Goal: Transaction & Acquisition: Purchase product/service

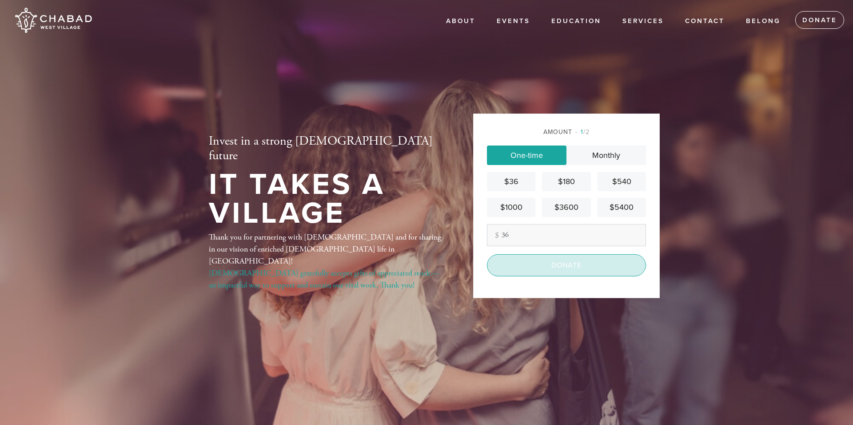
type input "36"
click at [545, 266] on input "Donate" at bounding box center [566, 265] width 159 height 22
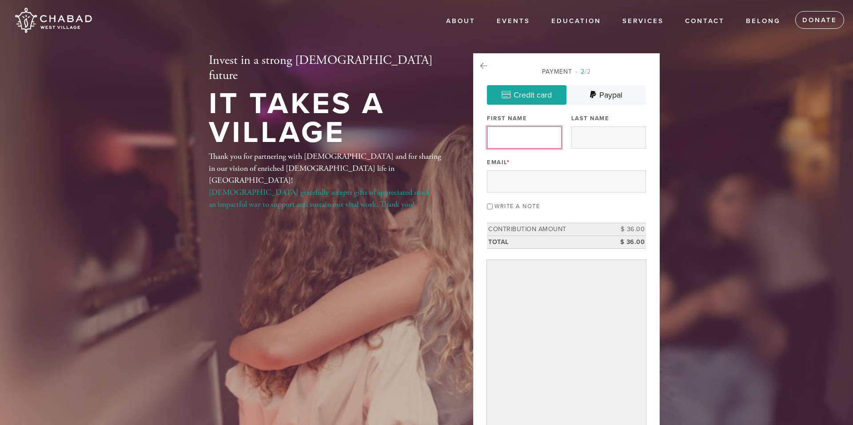
click at [529, 141] on input "First Name" at bounding box center [524, 138] width 75 height 22
type input "Jacob"
type input "w"
type input "Sclar"
type input "jlsclar@gmail.com"
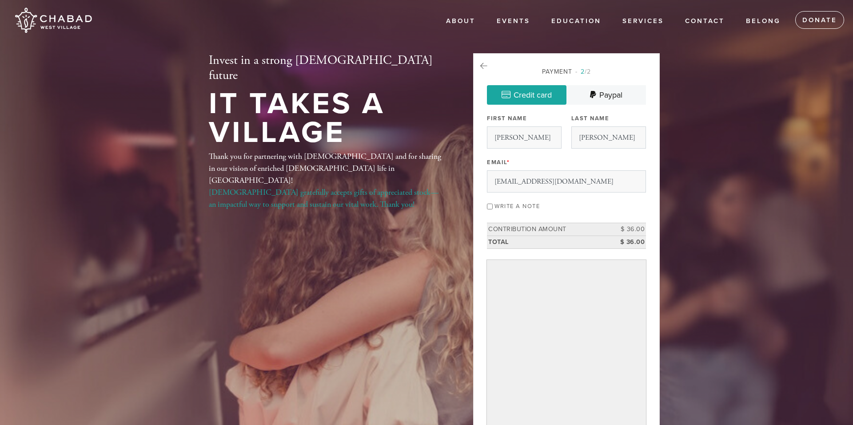
click at [493, 210] on div "Write a note" at bounding box center [566, 206] width 159 height 12
click at [490, 207] on input "Write a note" at bounding box center [490, 207] width 6 height 6
checkbox input "true"
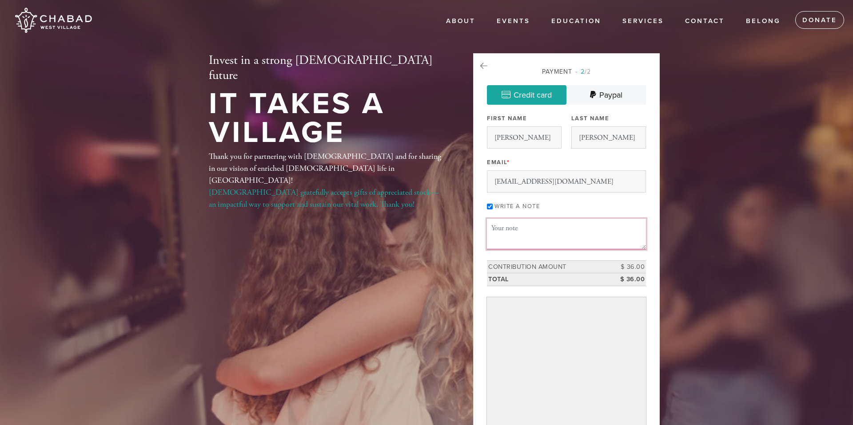
click at [535, 241] on textarea "Message or dedication" at bounding box center [566, 234] width 159 height 30
click at [576, 242] on textarea "Thank you for blessing me with an Aliyah on Yom Kippur. It means a lot to me & …" at bounding box center [566, 234] width 159 height 30
type textarea "Thank you for blessing me with an Aliyah on Yom Kippur. It means a lot to me & …"
click at [703, 324] on header "About Events Sukkot Shabbat Matinée Hineni: Here I Am Passover Shavuot 24|6 Cha…" at bounding box center [426, 294] width 853 height 589
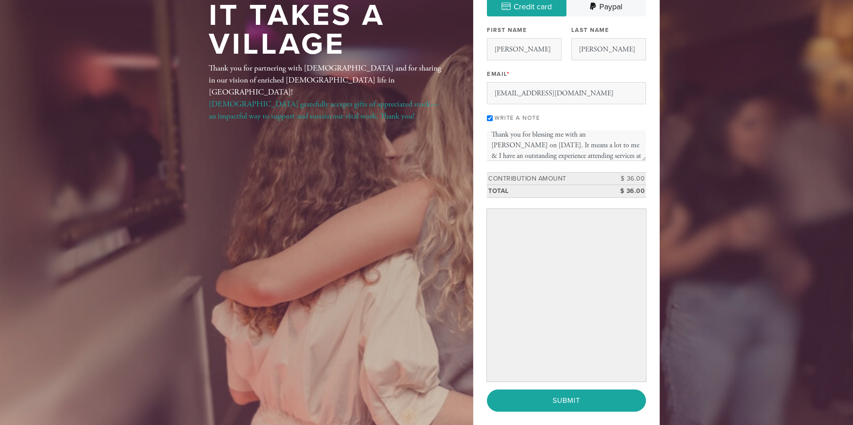
scroll to position [87, 0]
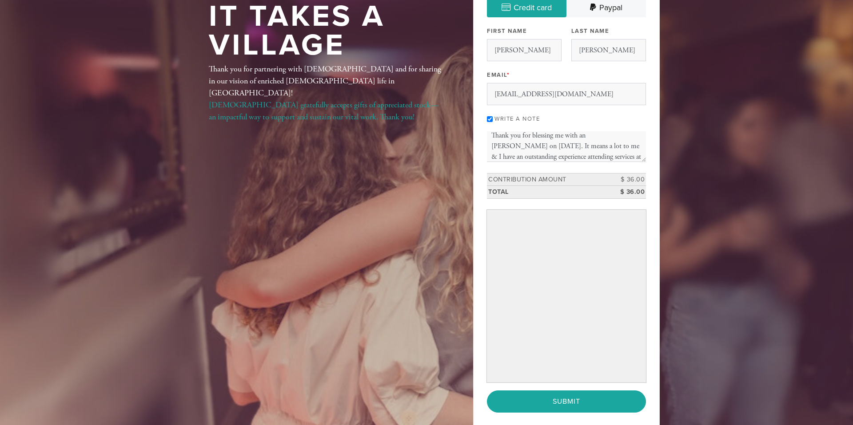
click at [697, 329] on header "About Events Sukkot Shabbat Matinée Hineni: Here I Am Passover Shavuot 24|6 Cha…" at bounding box center [426, 207] width 853 height 589
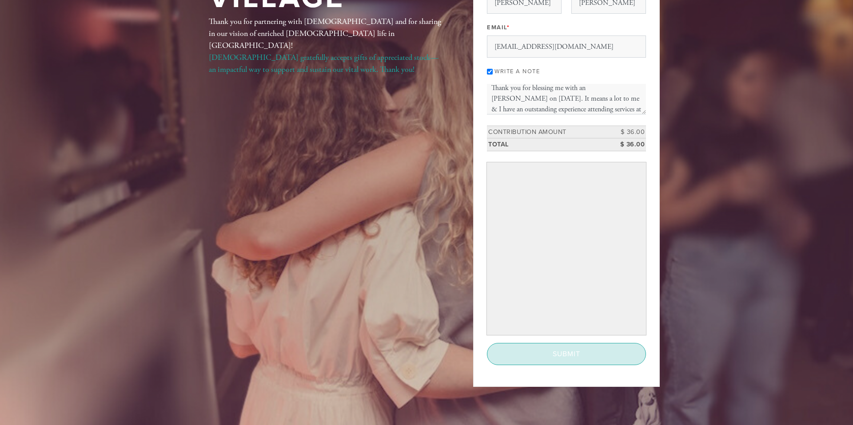
click at [582, 354] on input "Submit" at bounding box center [566, 354] width 159 height 22
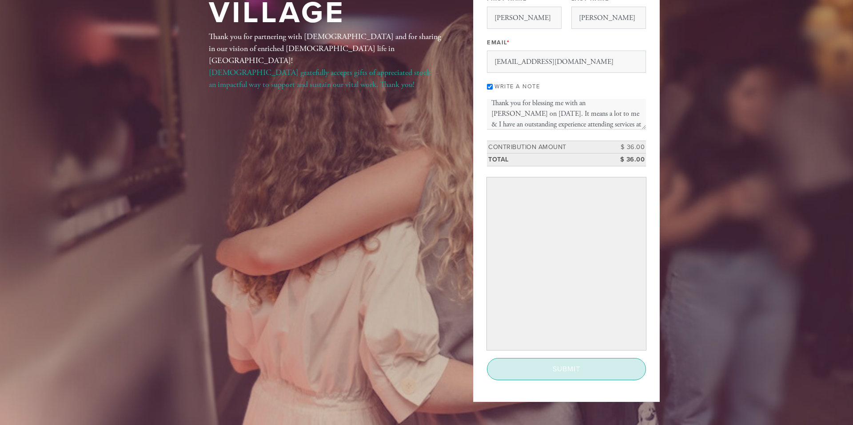
scroll to position [122, 0]
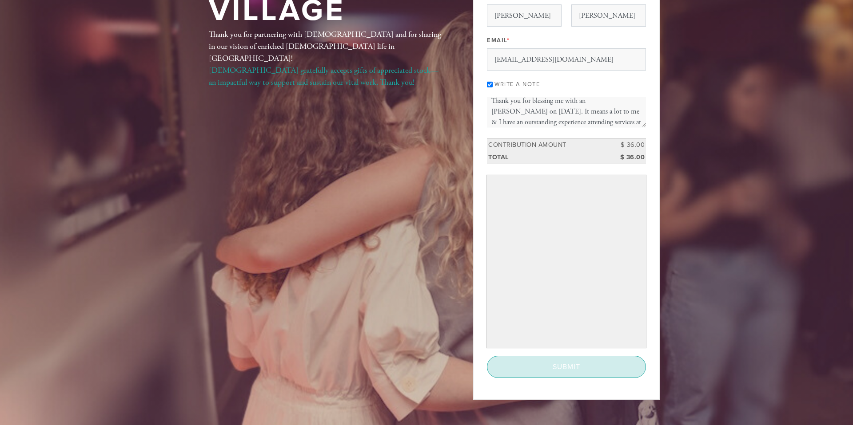
click at [576, 365] on input "Submit" at bounding box center [566, 367] width 159 height 22
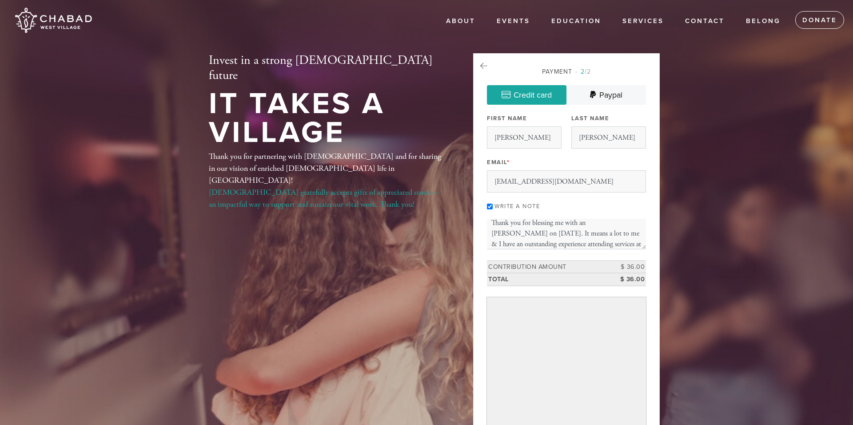
scroll to position [259, 0]
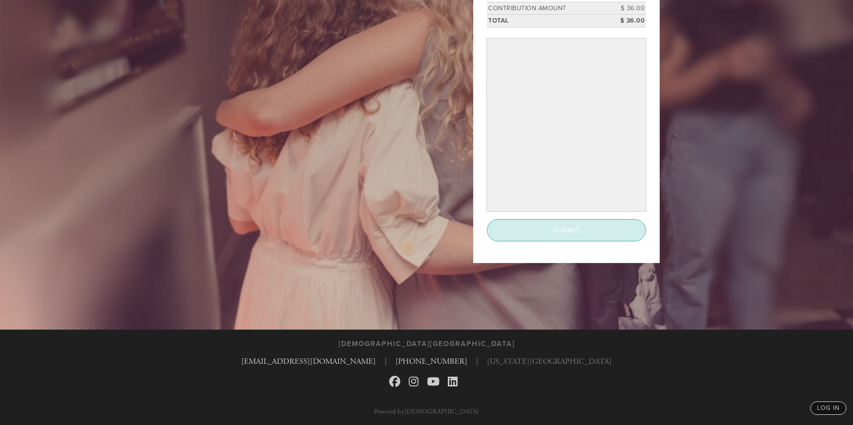
click at [581, 227] on input "Submit" at bounding box center [566, 230] width 159 height 22
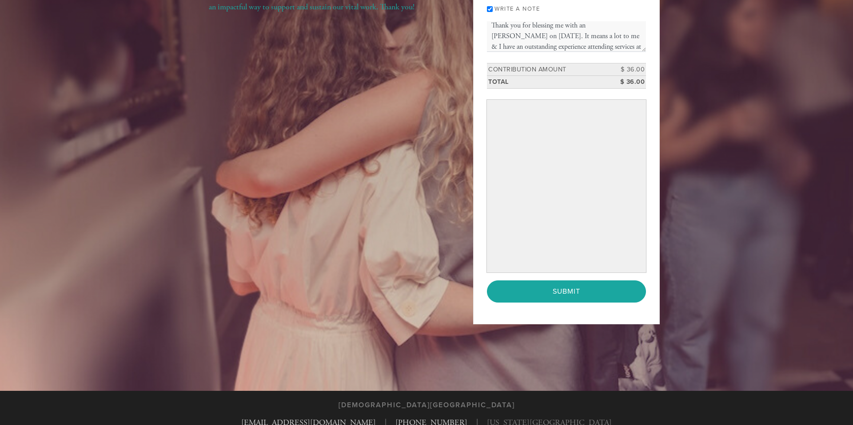
scroll to position [207, 0]
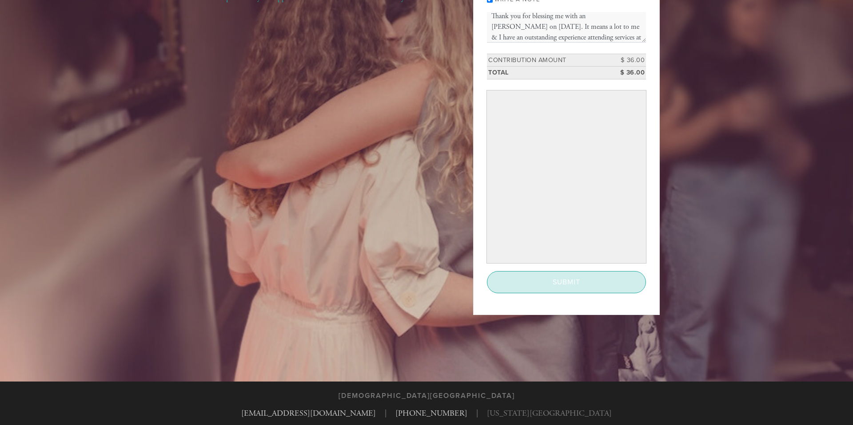
click at [565, 284] on input "Submit" at bounding box center [566, 282] width 159 height 22
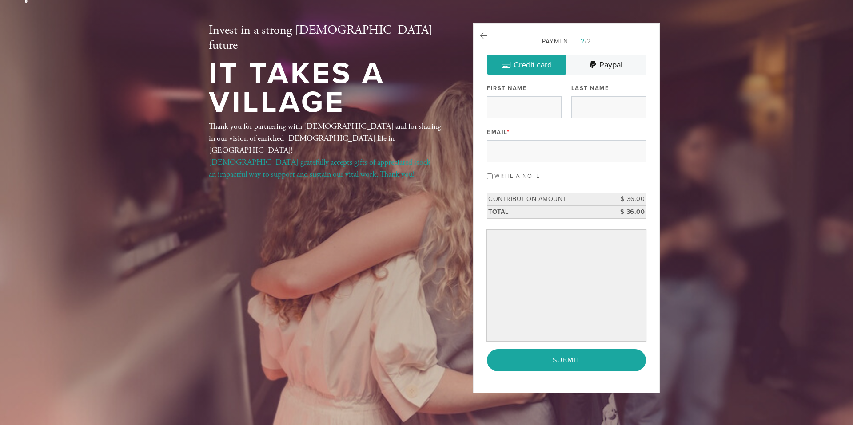
scroll to position [35, 0]
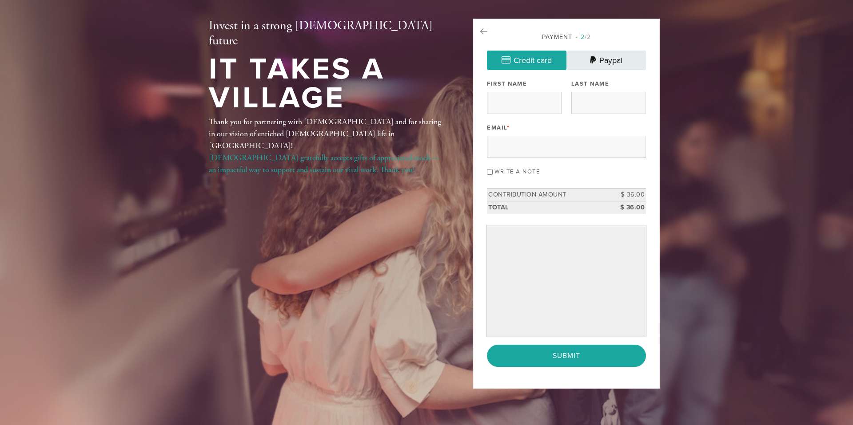
click at [621, 61] on link "Paypal" at bounding box center [606, 61] width 80 height 20
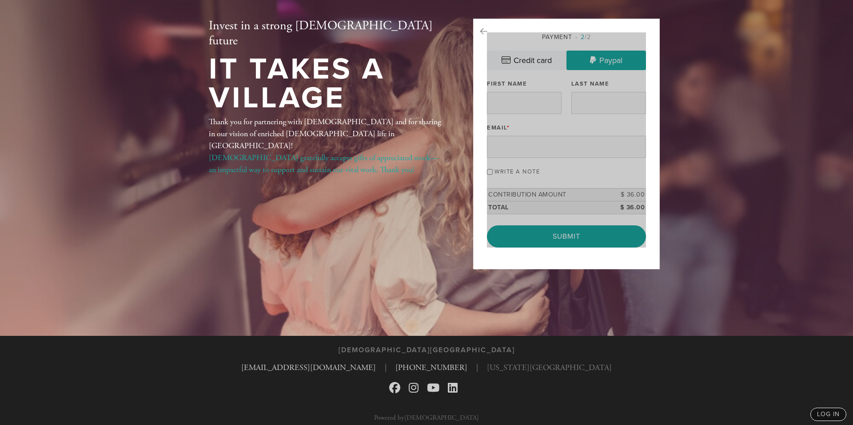
click at [540, 57] on div at bounding box center [566, 139] width 159 height 215
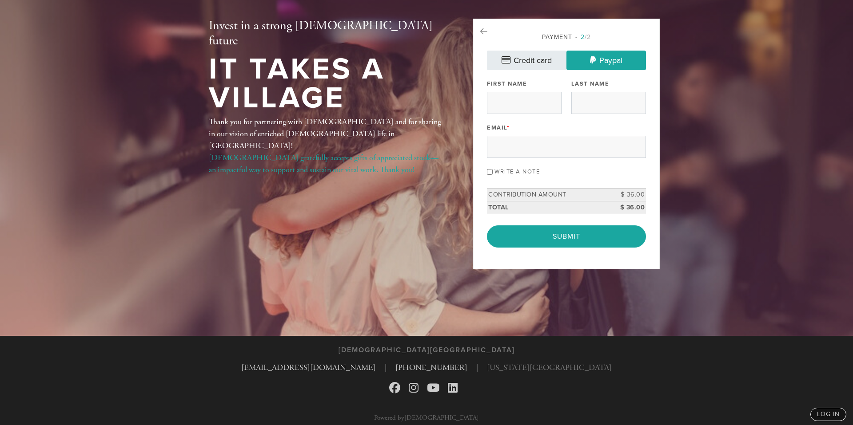
click at [540, 57] on link "Credit card" at bounding box center [527, 61] width 80 height 20
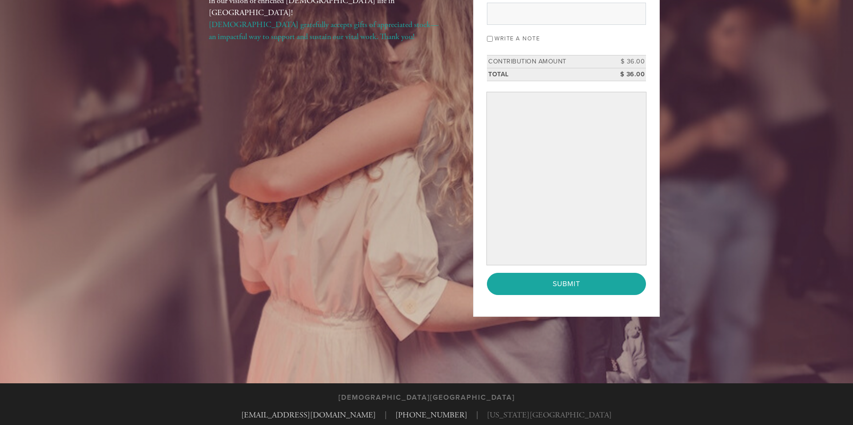
scroll to position [187, 0]
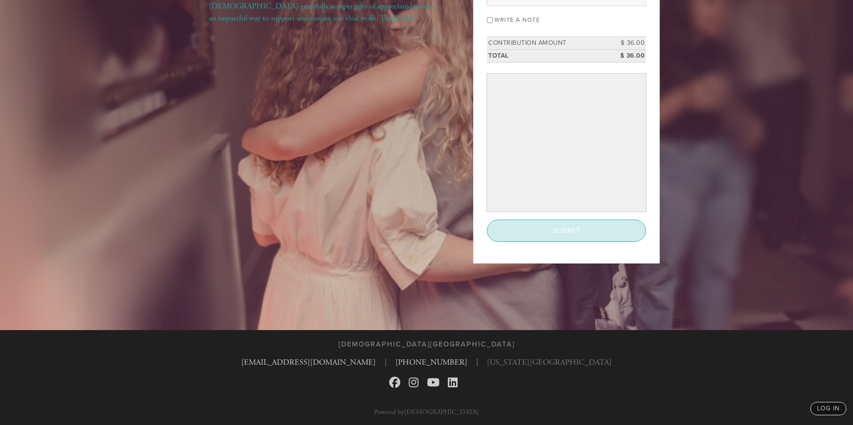
click at [524, 223] on input "Submit" at bounding box center [566, 231] width 159 height 22
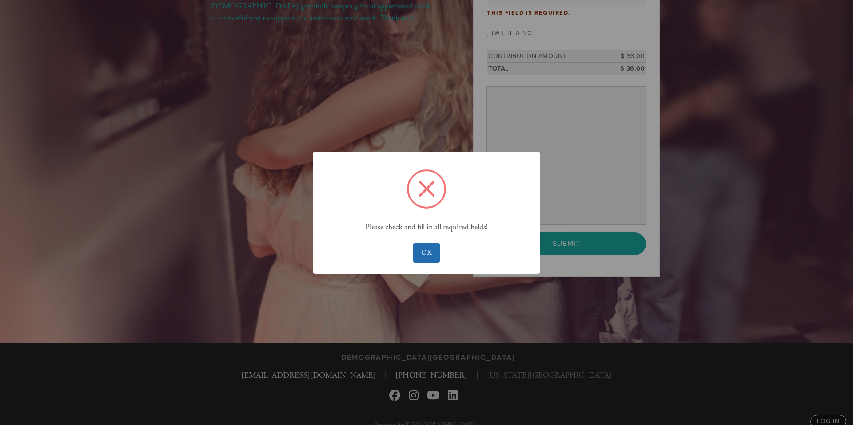
click at [421, 254] on button "OK" at bounding box center [426, 253] width 26 height 20
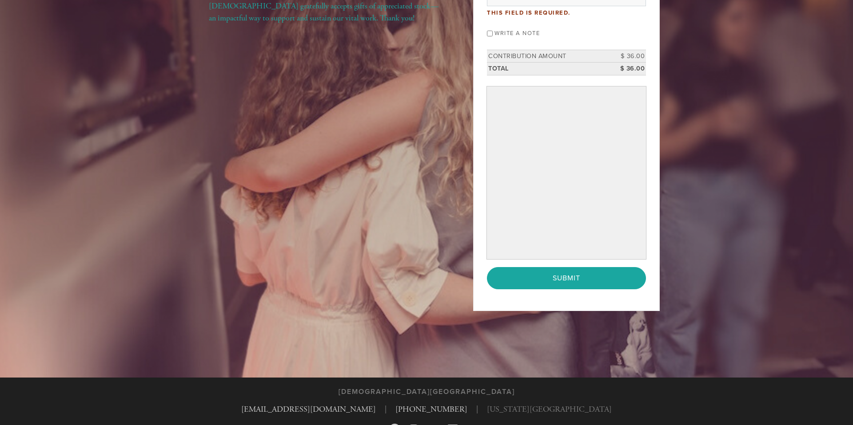
click at [505, 305] on div "Payment 2 /2 Credit card Paypal Payment Processor Pay Later Credit Card PayPal …" at bounding box center [566, 89] width 187 height 445
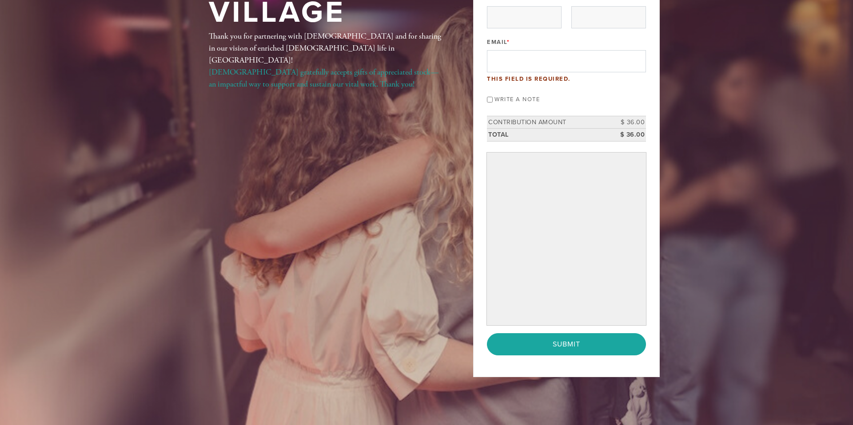
scroll to position [52, 0]
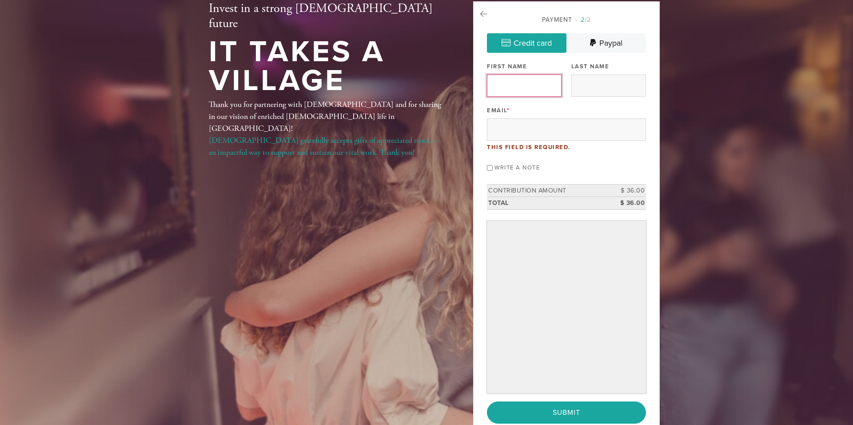
click at [521, 91] on input "First Name" at bounding box center [524, 86] width 75 height 22
type input "Jacob"
type input "Sclar"
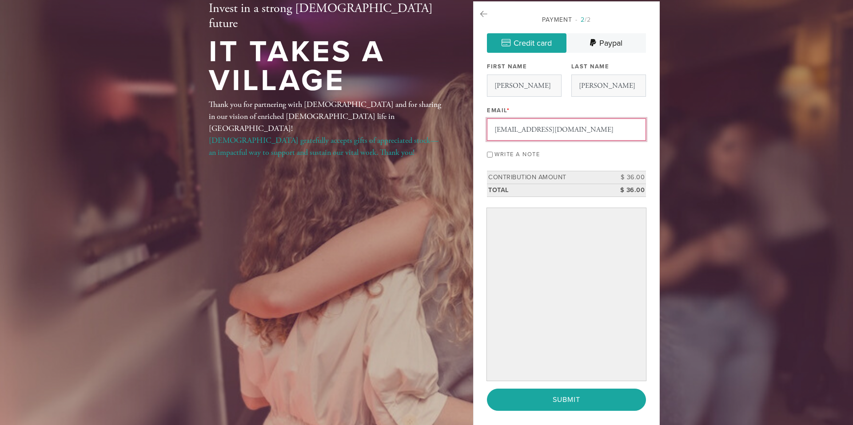
type input "jlsclar@gmail.com"
click at [518, 156] on label "Write a note" at bounding box center [516, 154] width 45 height 7
click at [493, 156] on input "Write a note" at bounding box center [490, 155] width 6 height 6
checkbox input "true"
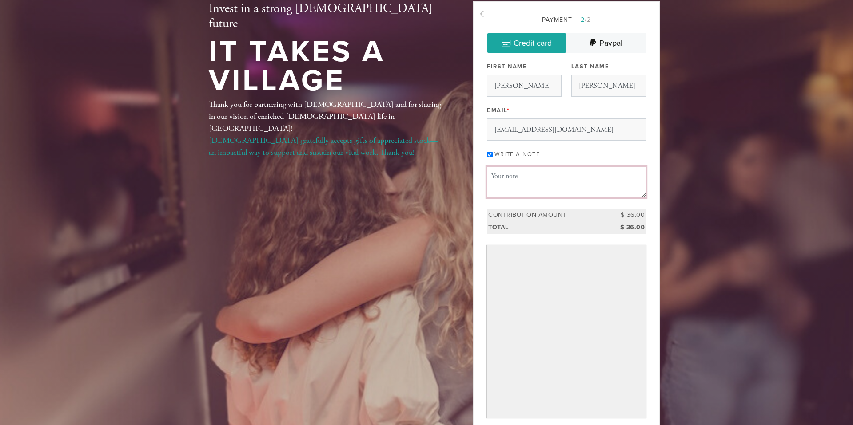
click at [535, 186] on textarea "Message or dedication" at bounding box center [566, 182] width 159 height 30
type textarea "Thank you for blessing me with an Aliyah on Yom Kippur. I have an outstanding e…"
click at [710, 317] on header "About Events Sukkot Shabbat Matinée Hineni: Here I Am Passover Shavuot 24|6 Cha…" at bounding box center [426, 242] width 853 height 589
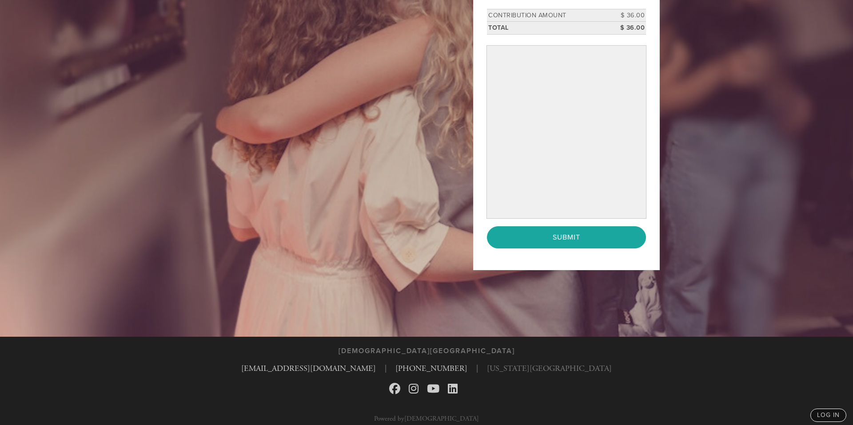
scroll to position [255, 0]
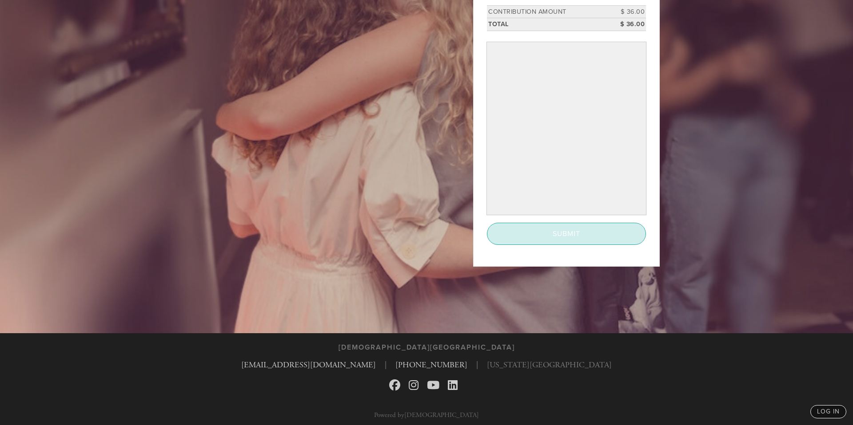
click at [582, 233] on input "Submit" at bounding box center [566, 234] width 159 height 22
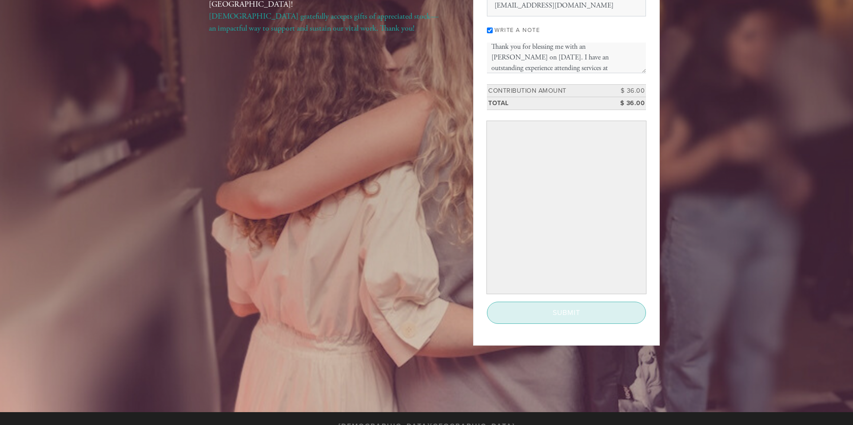
scroll to position [165, 0]
